Goal: Task Accomplishment & Management: Manage account settings

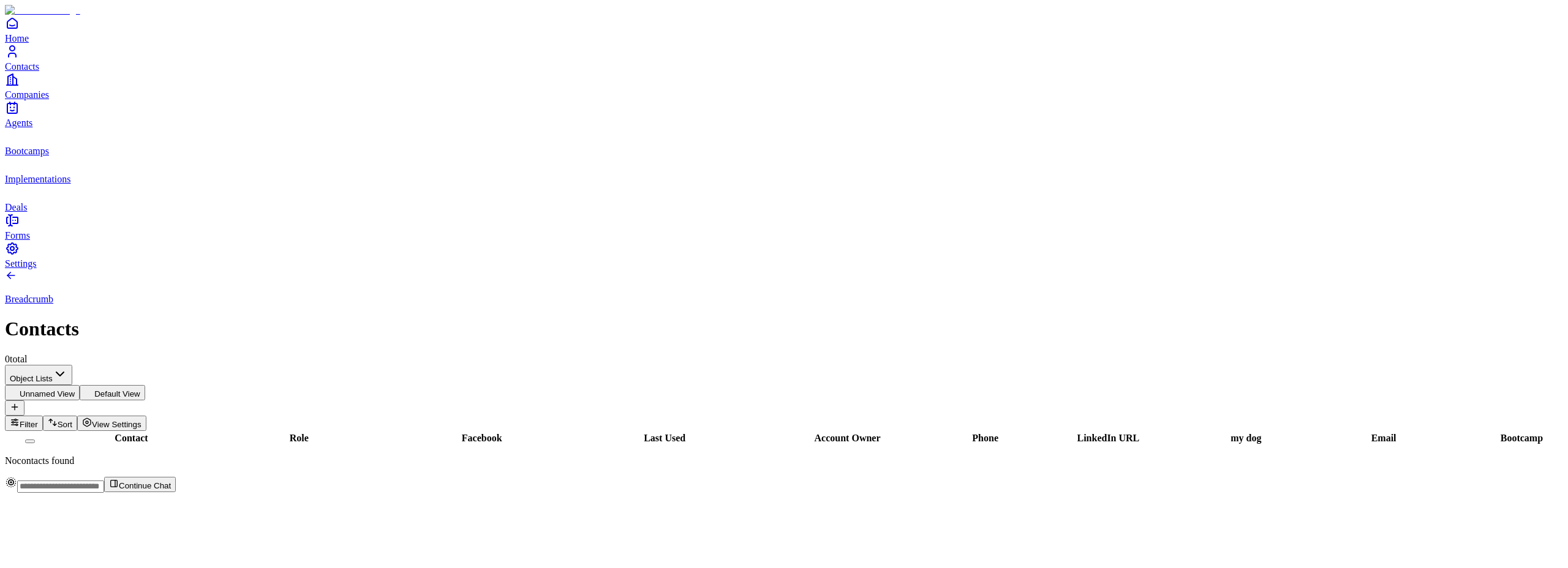
click at [80, 385] on button "Unnamed View" at bounding box center [42, 392] width 74 height 15
click at [146, 416] on button "View Settings" at bounding box center [111, 423] width 69 height 15
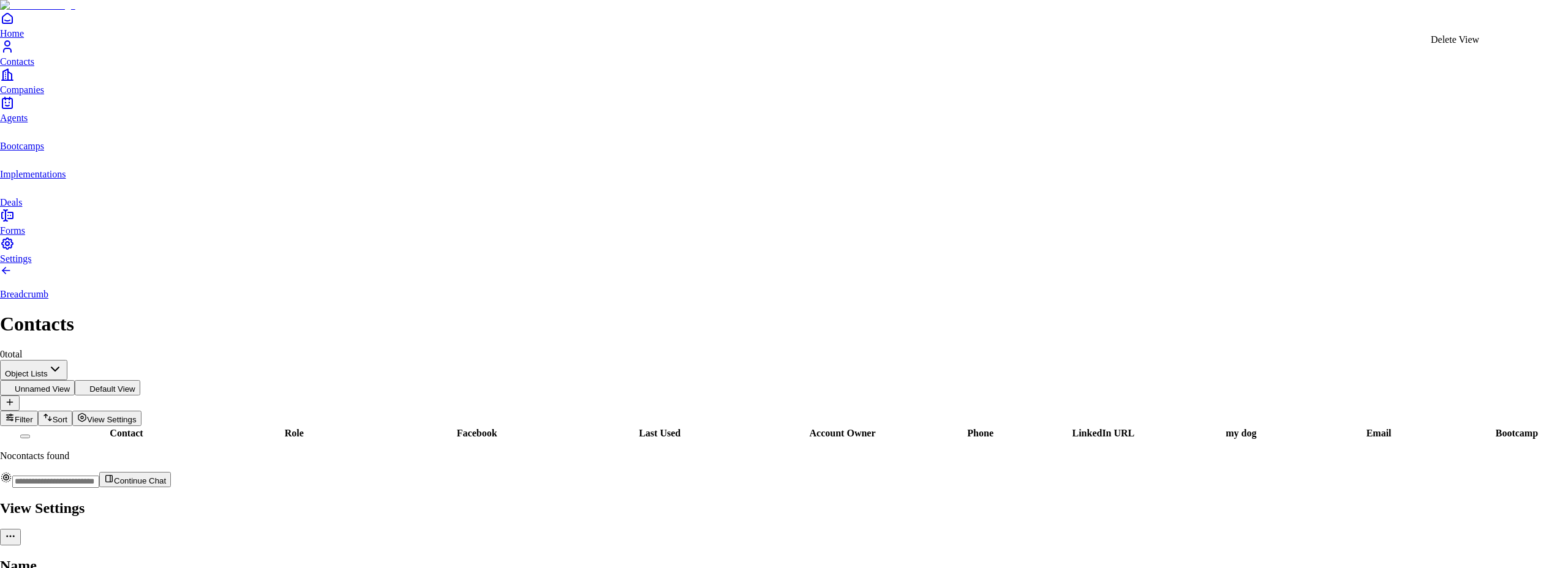
click at [1523, 22] on body "Home Contacts Companies Agents Bootcamps Implementations Deals Forms Settings B…" at bounding box center [784, 431] width 1568 height 862
click at [1469, 46] on div "Delete View" at bounding box center [1455, 40] width 48 height 11
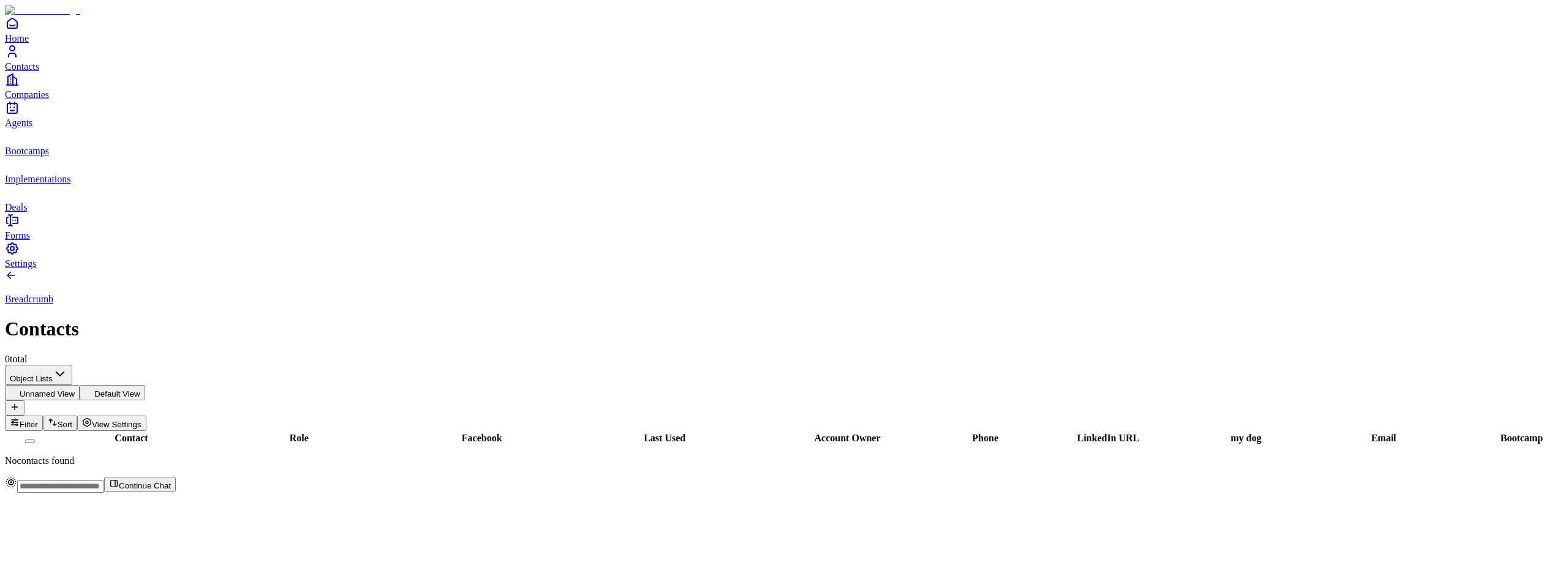
drag, startPoint x: 1045, startPoint y: 345, endPoint x: 221, endPoint y: 119, distance: 854.4
click at [1044, 431] on div "Contact Role Facebook Last Used Account Owner Phone LinkedIn URL my dog Email B…" at bounding box center [784, 449] width 1558 height 36
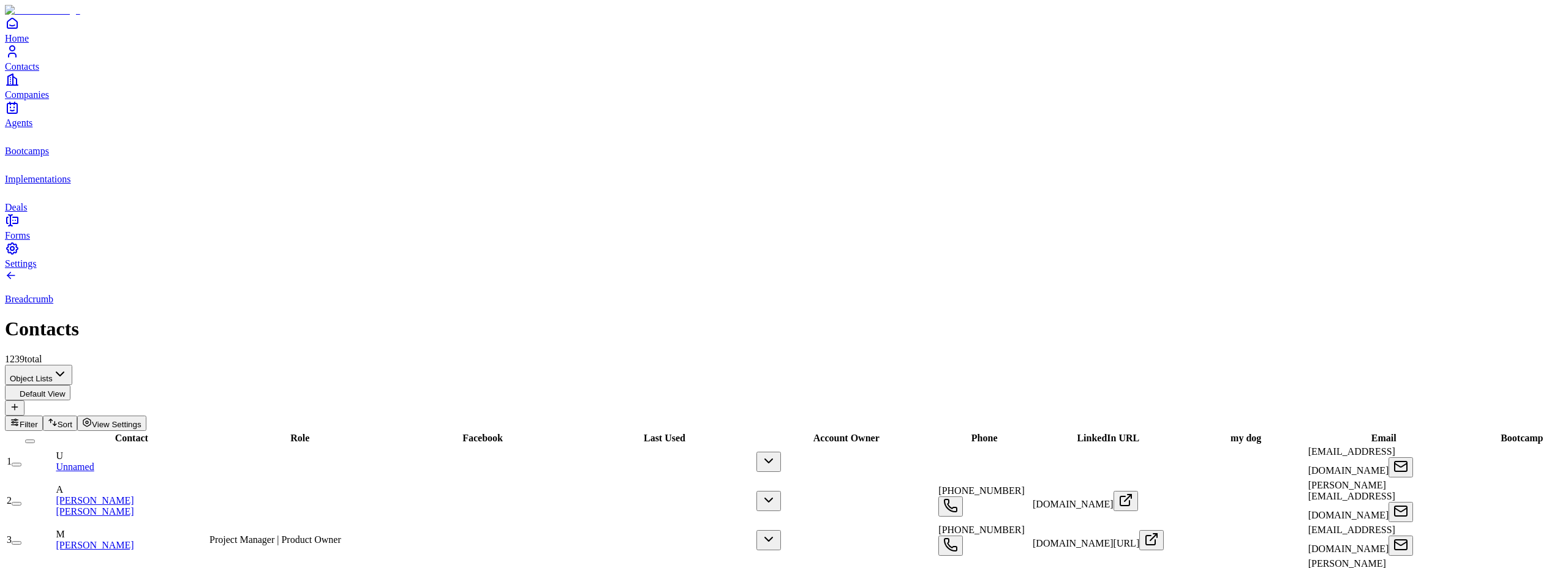
click at [70, 385] on button "Default View" at bounding box center [38, 392] width 66 height 15
click at [142, 420] on span "View Settings" at bounding box center [117, 424] width 50 height 9
